Goal: Task Accomplishment & Management: Complete application form

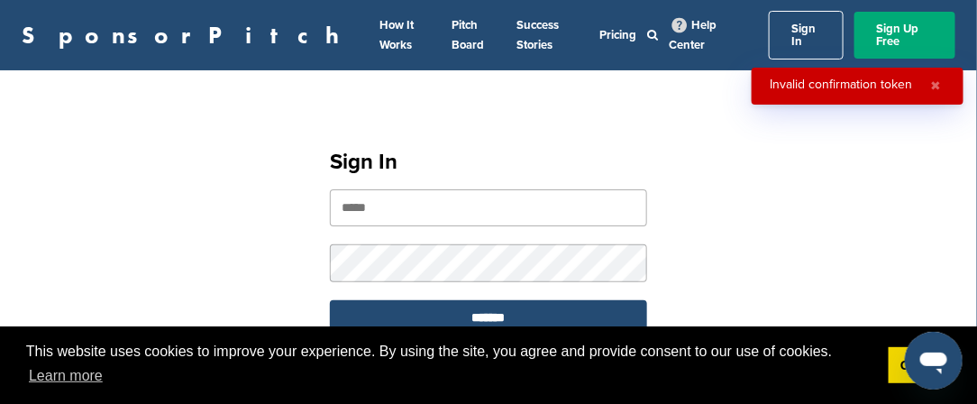
click at [340, 196] on input "email" at bounding box center [488, 207] width 317 height 37
type input "**********"
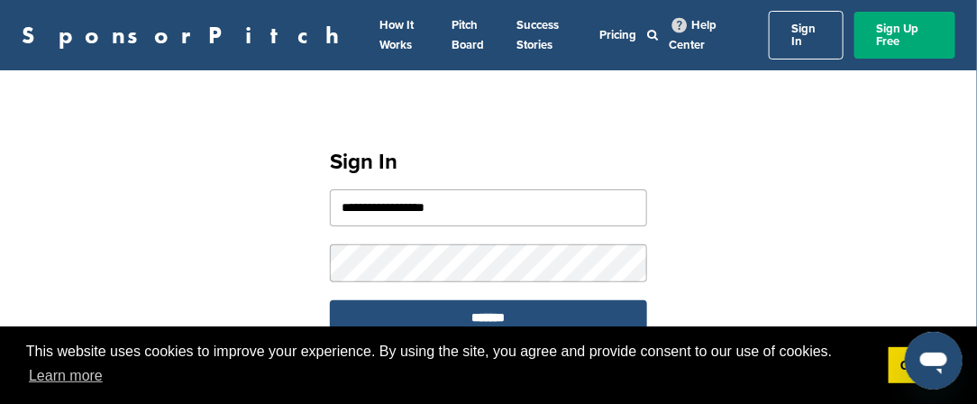
click at [472, 303] on input "*******" at bounding box center [488, 317] width 317 height 35
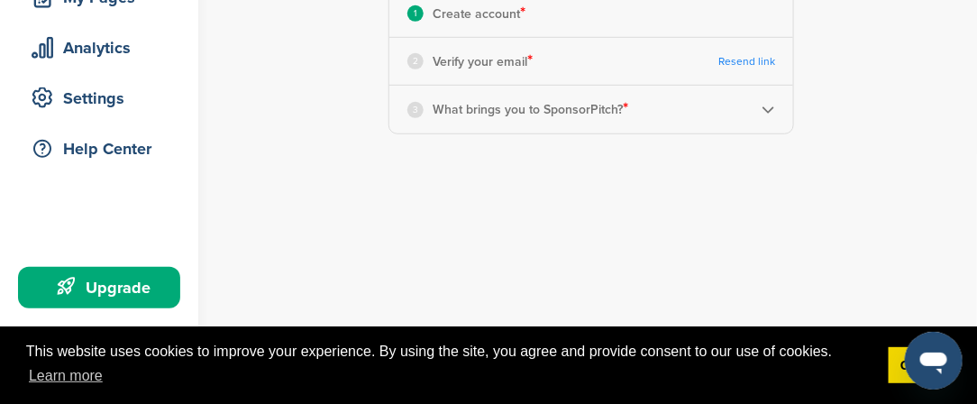
scroll to position [302, 0]
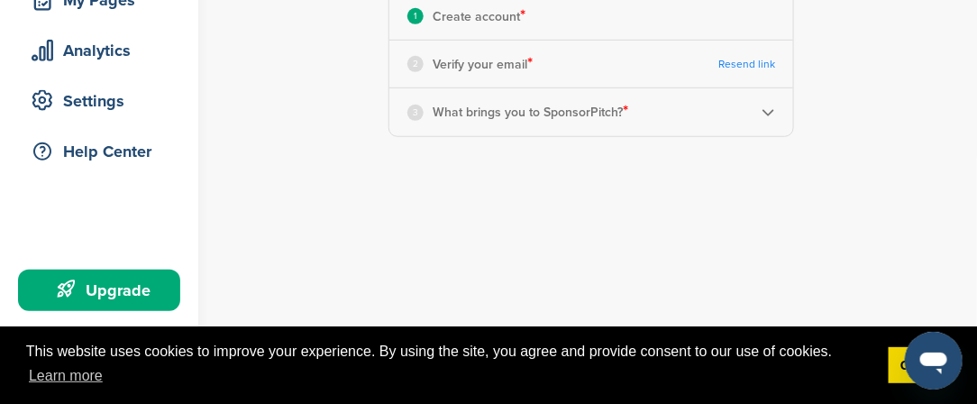
click at [770, 111] on img at bounding box center [768, 112] width 14 height 14
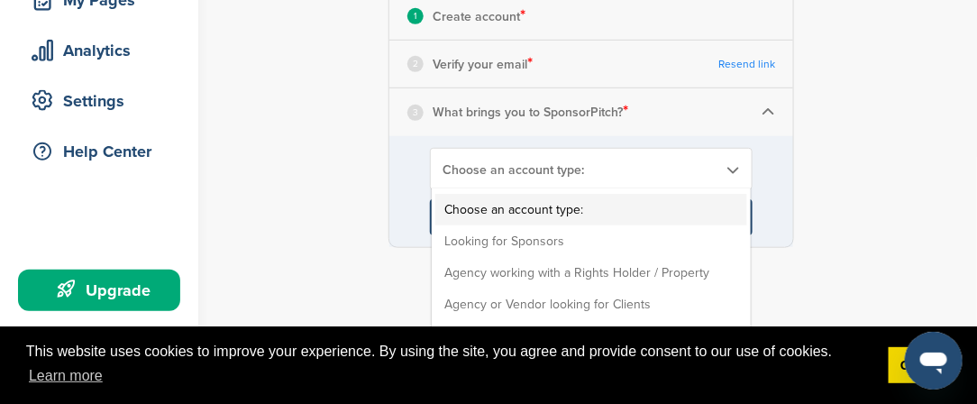
click at [706, 176] on div "Choose an account type: Choose an account type: Looking for Sponsors Agency wor…" at bounding box center [591, 169] width 323 height 42
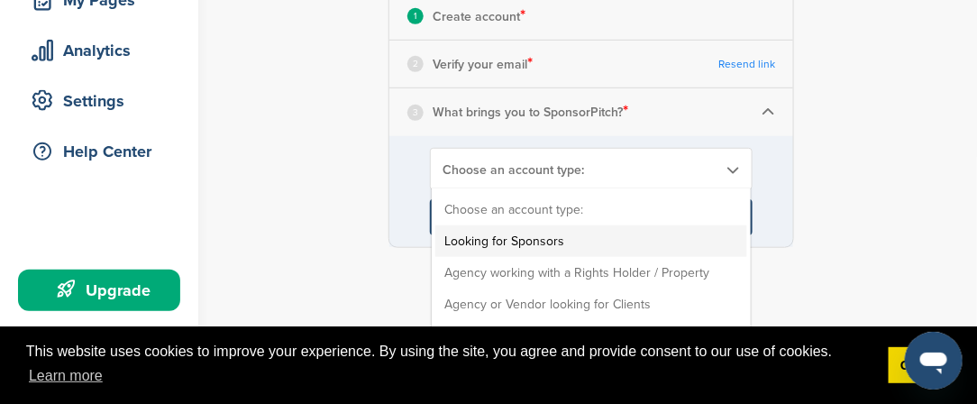
click at [666, 245] on li "Looking for Sponsors" at bounding box center [591, 241] width 312 height 32
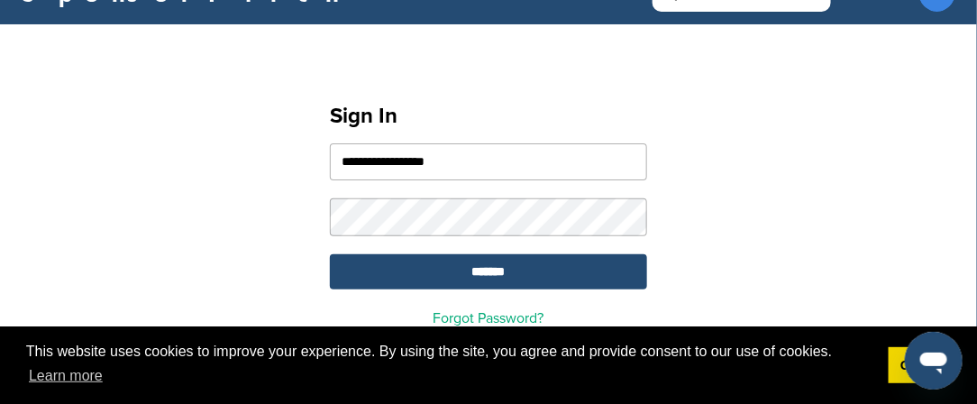
scroll to position [28, 0]
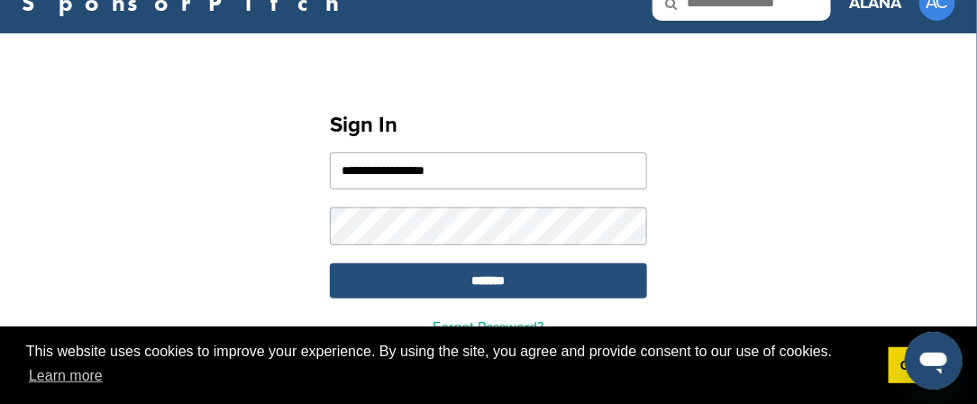
click at [401, 283] on input "*******" at bounding box center [488, 280] width 317 height 35
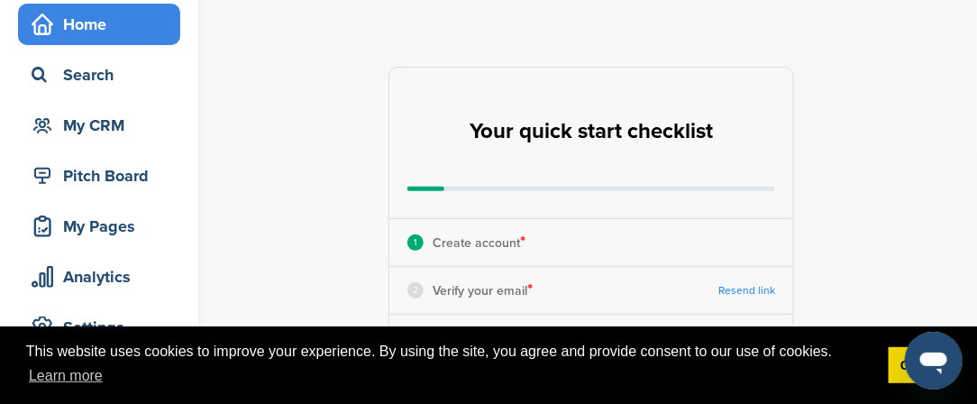
scroll to position [82, 0]
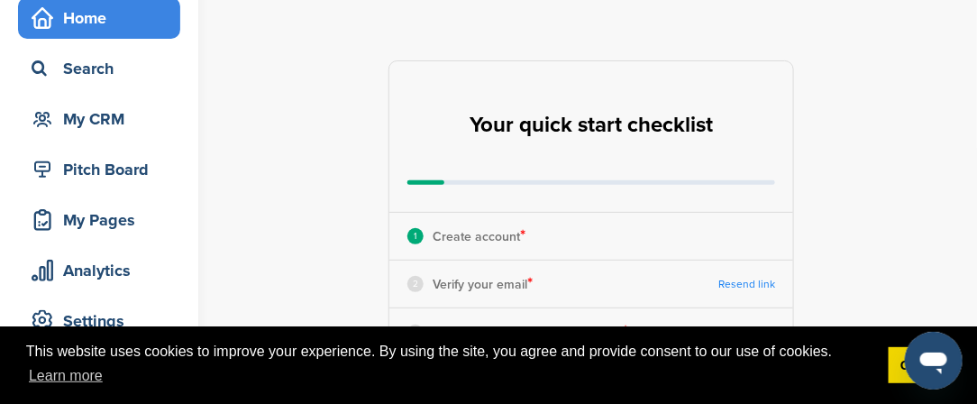
click at [428, 234] on div "1 Create account *" at bounding box center [466, 235] width 118 height 23
click at [413, 235] on div "1" at bounding box center [415, 236] width 16 height 16
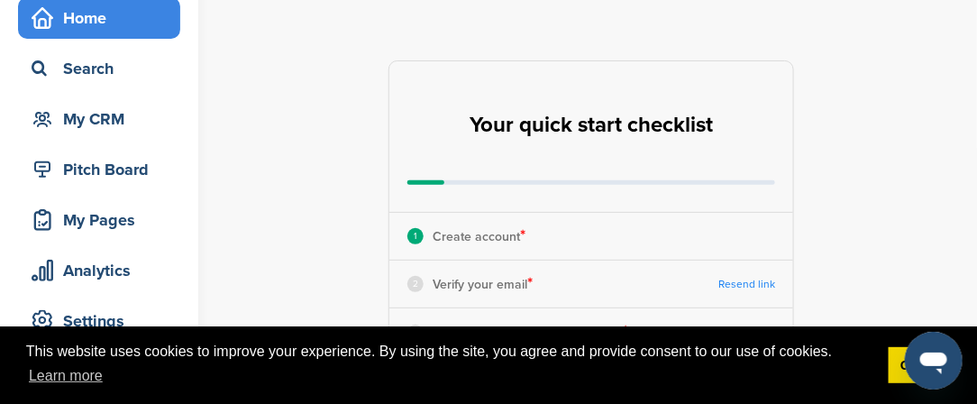
click at [413, 235] on div "1" at bounding box center [415, 236] width 16 height 16
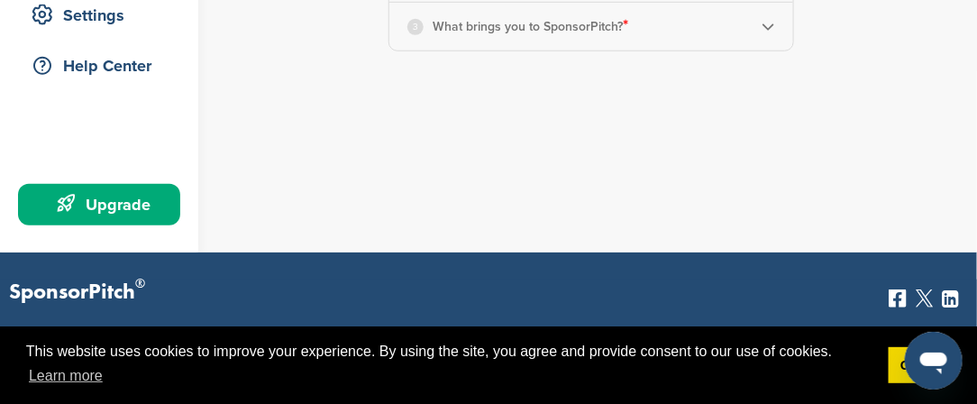
scroll to position [364, 0]
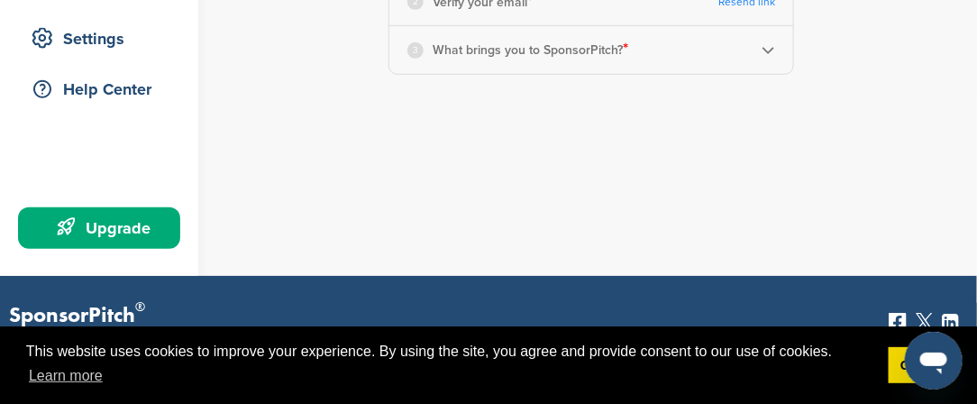
click at [140, 215] on div "Upgrade" at bounding box center [103, 228] width 153 height 32
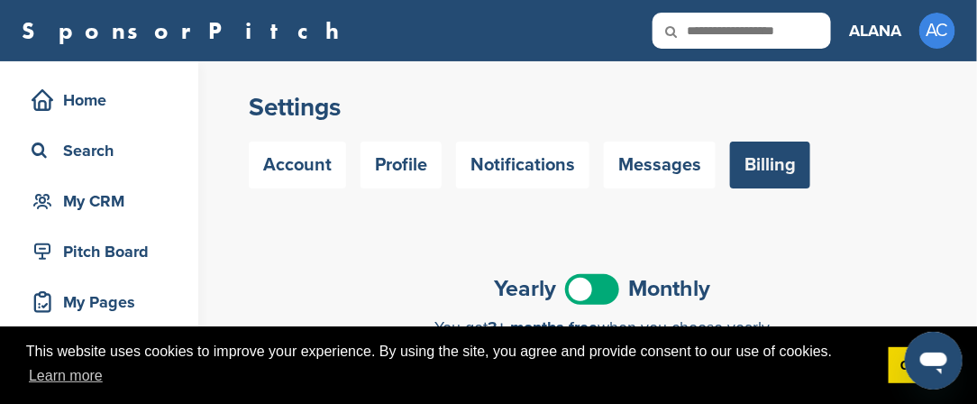
click at [825, 201] on div "Settings Account Profile Notifications Messages Billing" at bounding box center [602, 144] width 750 height 167
